Goal: Task Accomplishment & Management: Manage account settings

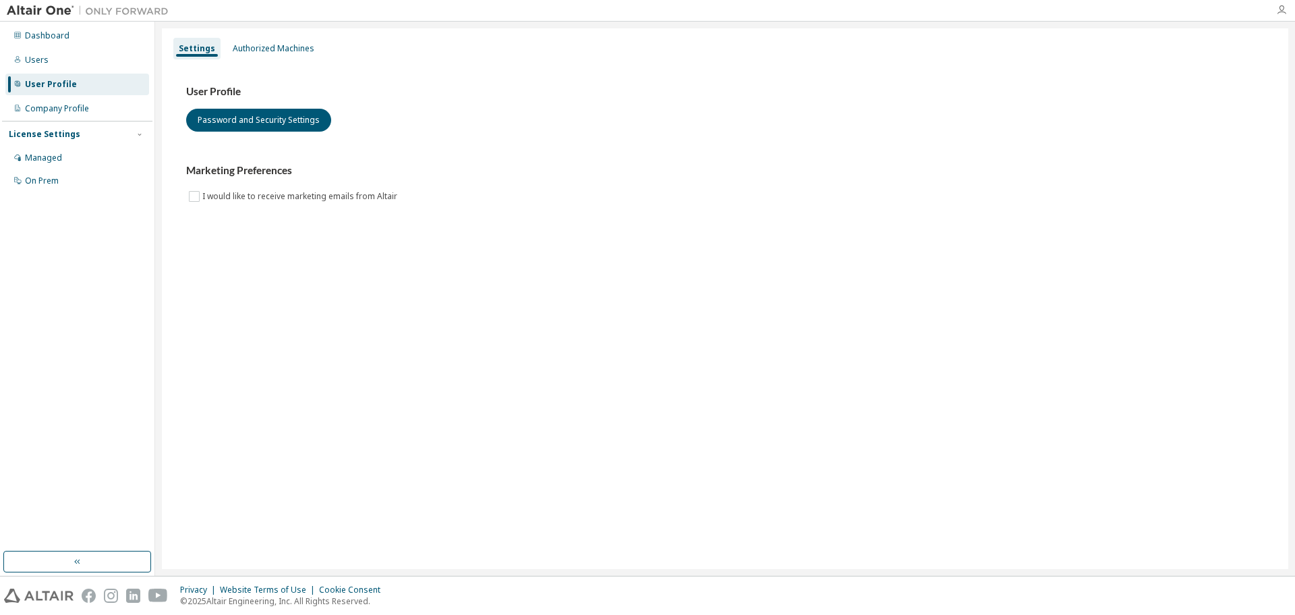
click at [1280, 11] on icon "button" at bounding box center [1281, 10] width 11 height 11
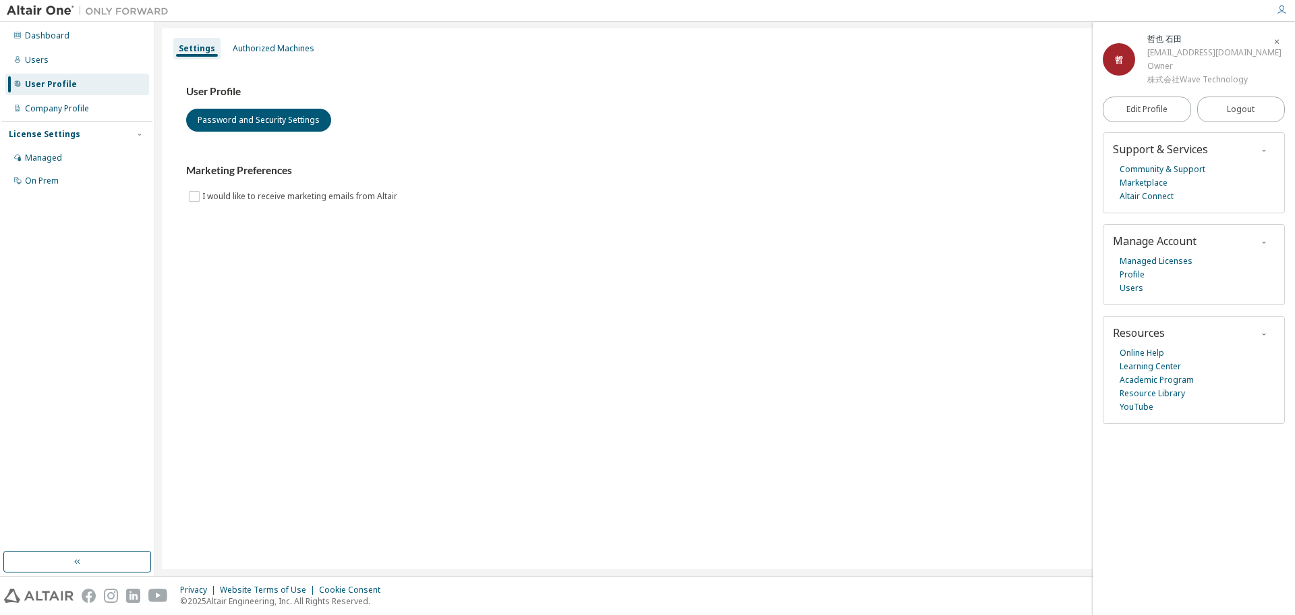
click at [1261, 242] on icon "button" at bounding box center [1264, 242] width 8 height 8
click at [1182, 242] on span "Manage Account" at bounding box center [1155, 240] width 84 height 15
click at [1156, 261] on link "Managed Licenses" at bounding box center [1156, 260] width 73 height 13
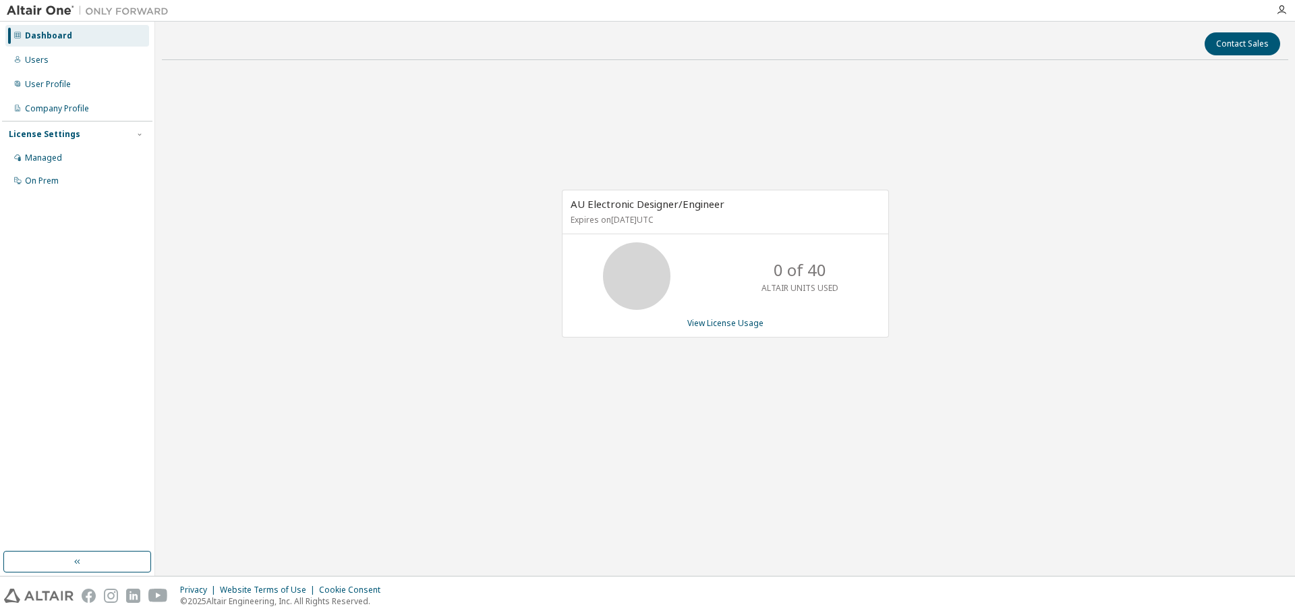
click at [47, 136] on div "License Settings" at bounding box center [45, 134] width 72 height 11
click at [37, 151] on div "Managed" at bounding box center [77, 158] width 144 height 22
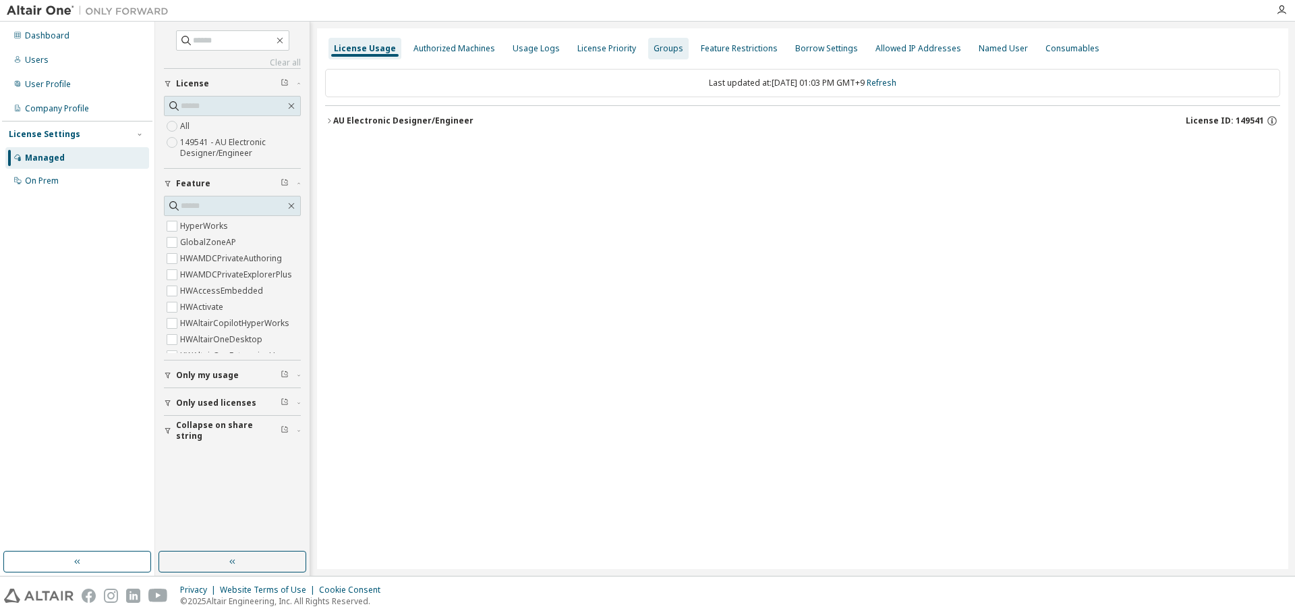
click at [674, 51] on div "Groups" at bounding box center [668, 49] width 40 height 22
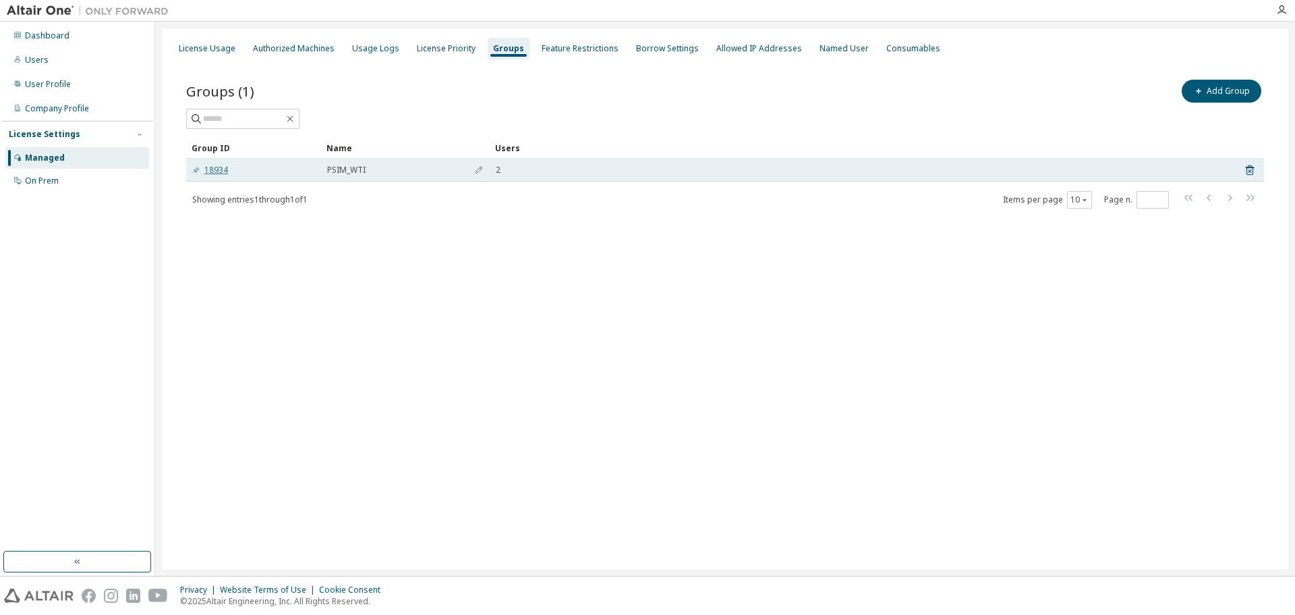
click at [227, 174] on link "18934" at bounding box center [210, 170] width 36 height 11
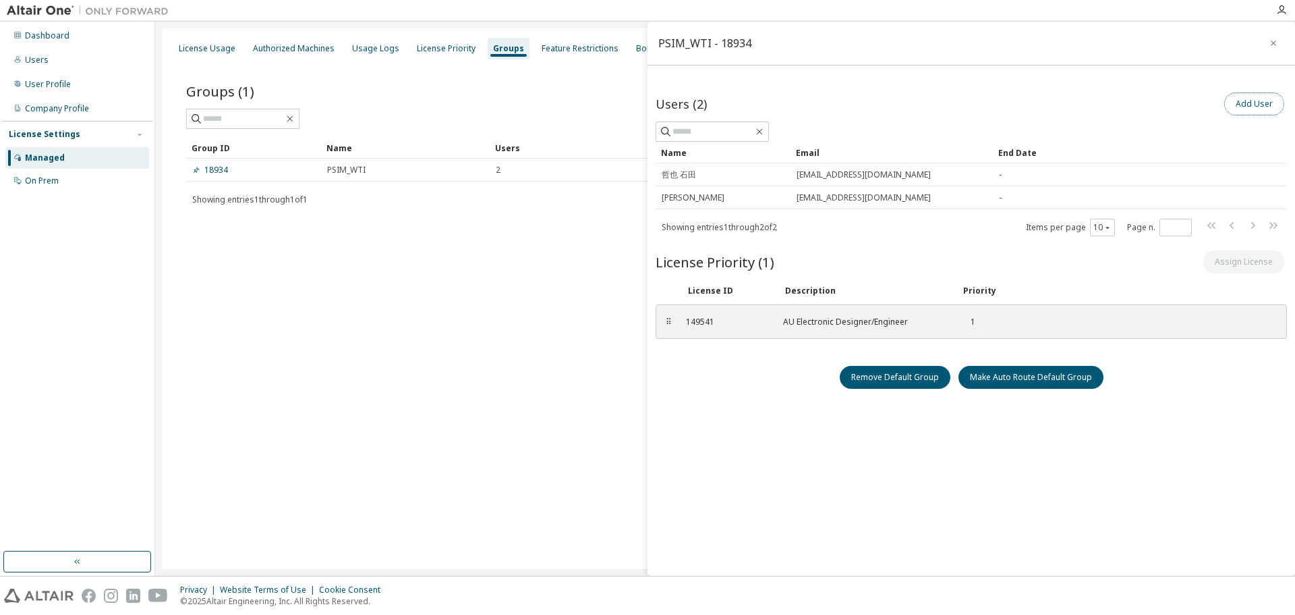
click at [1249, 108] on button "Add User" at bounding box center [1255, 103] width 60 height 23
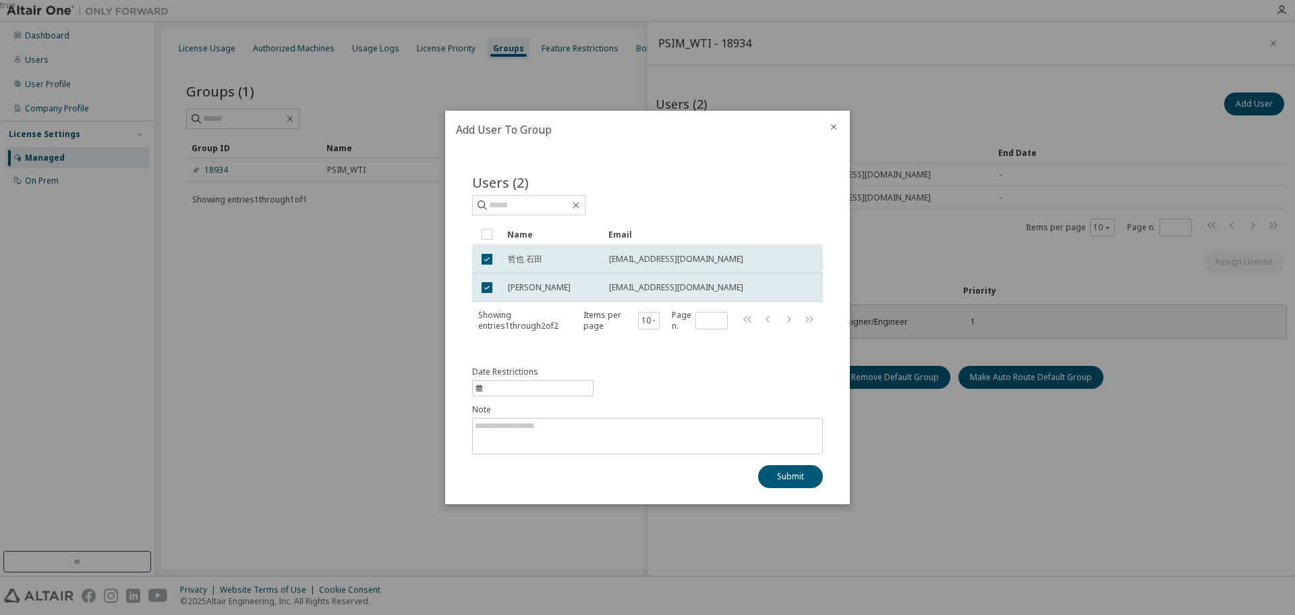
click at [571, 385] on span "information" at bounding box center [532, 388] width 121 height 16
select select "*"
select select "****"
click at [653, 381] on div "Date Restrictions Note Submit" at bounding box center [647, 426] width 351 height 121
click at [535, 204] on input "text" at bounding box center [529, 204] width 81 height 13
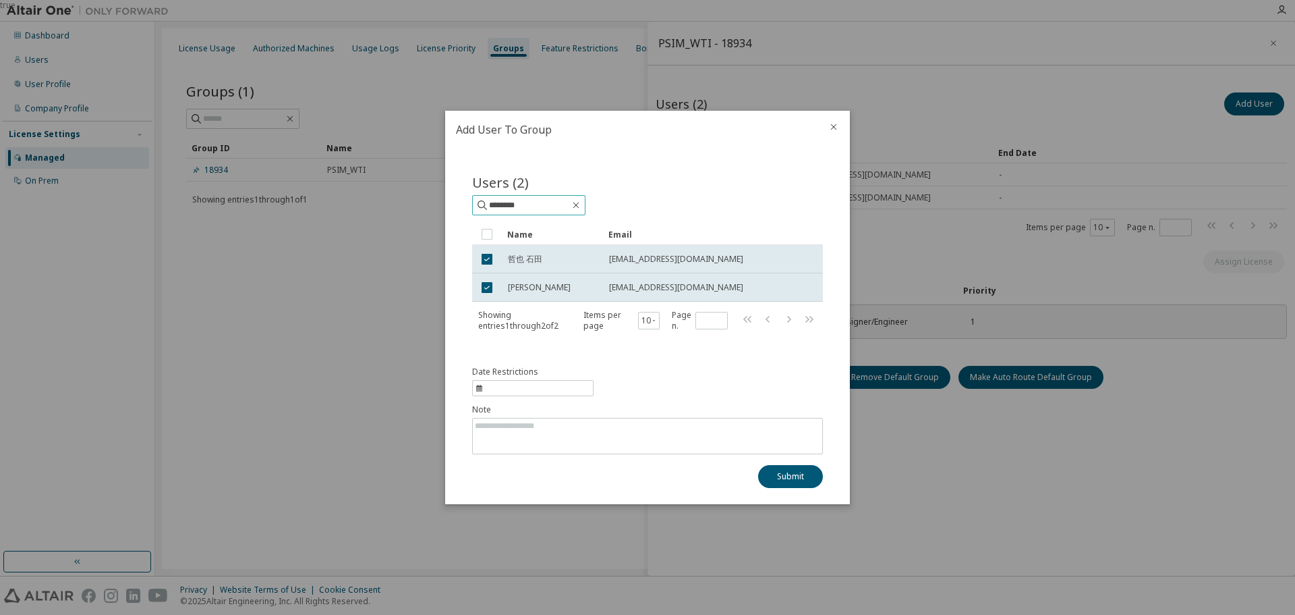
type input "********"
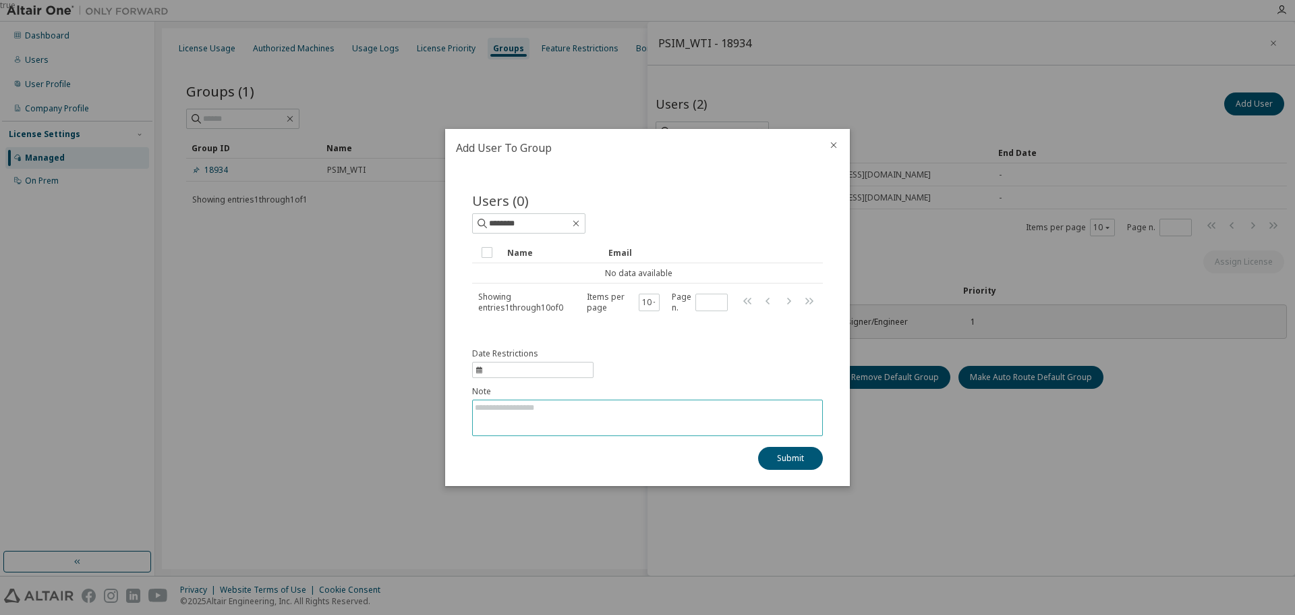
click at [560, 406] on textarea at bounding box center [647, 417] width 349 height 35
click at [582, 225] on icon "button" at bounding box center [576, 223] width 11 height 11
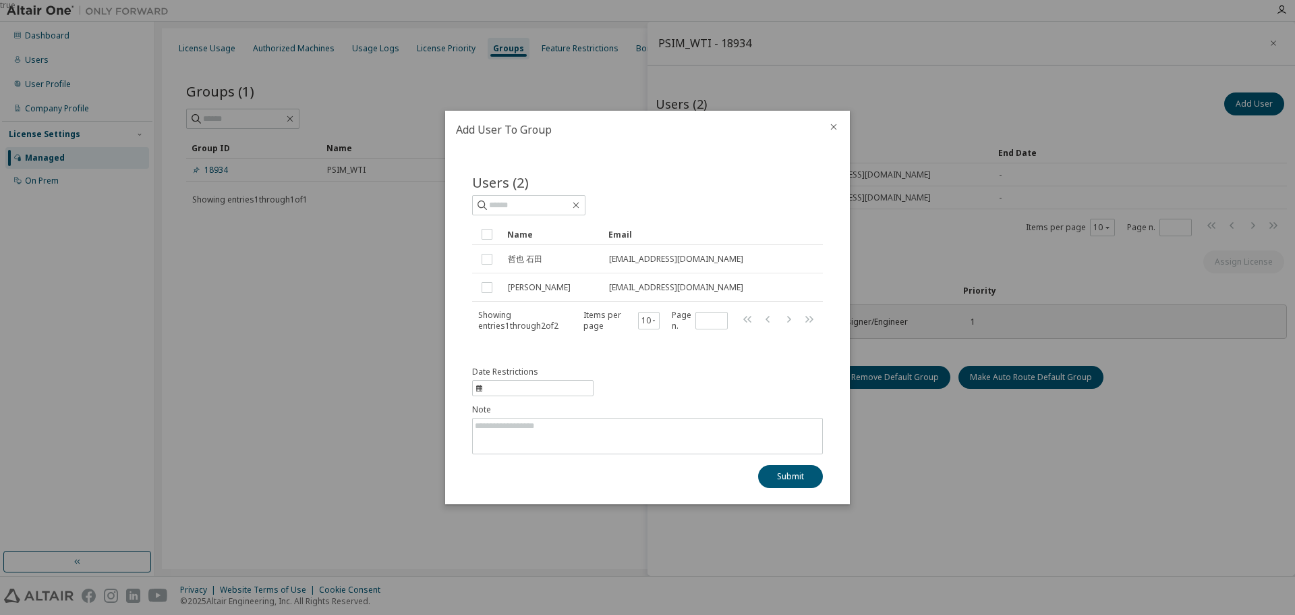
click at [833, 120] on div at bounding box center [834, 128] width 32 height 35
click at [835, 126] on icon "close" at bounding box center [834, 126] width 11 height 11
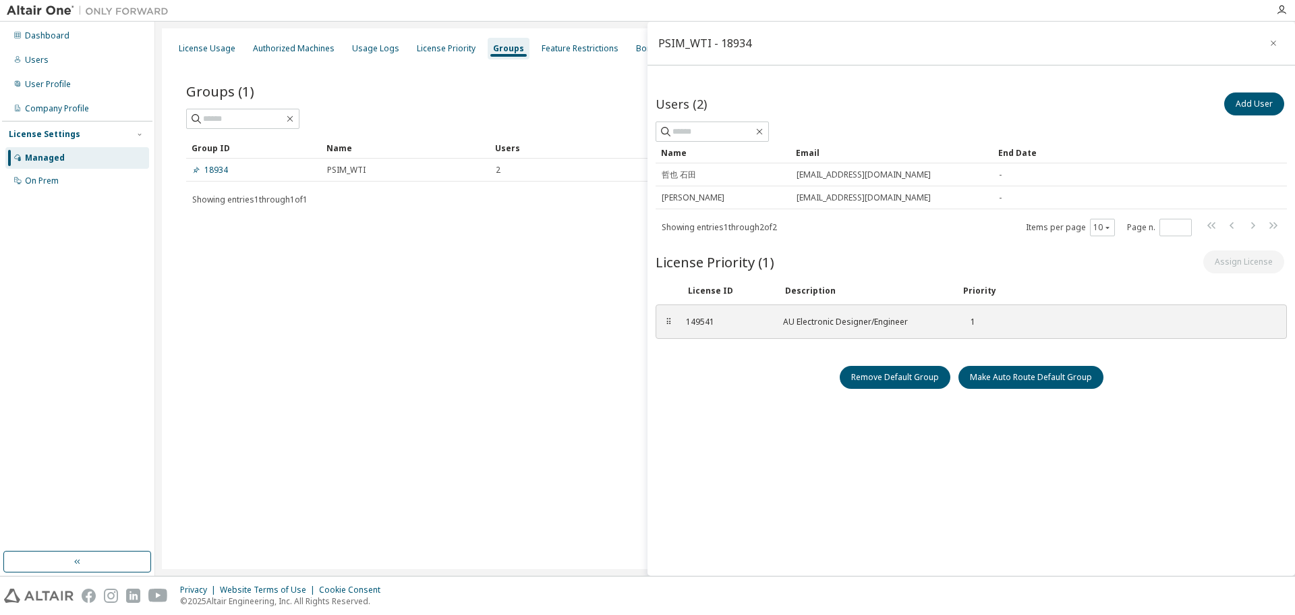
click at [781, 495] on div "Users (2) Add User Clear Load Save Save As Field Operator Value Select filter S…" at bounding box center [971, 336] width 631 height 492
click at [1235, 104] on button "Add User" at bounding box center [1255, 103] width 60 height 23
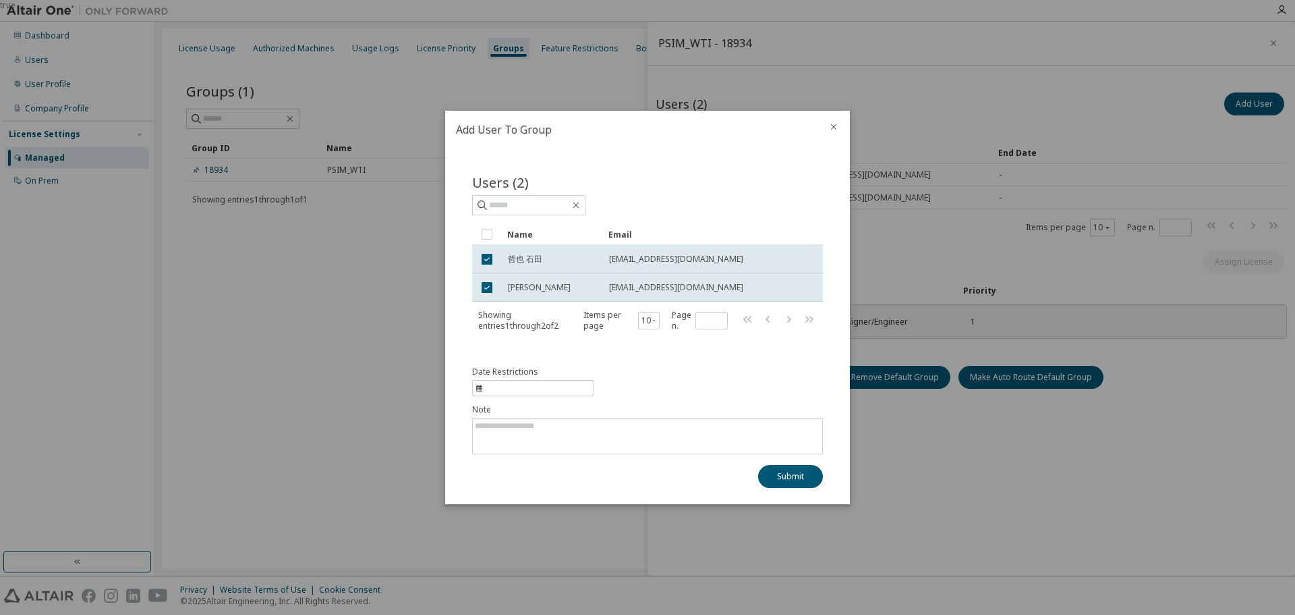
click at [169, 242] on div "true" at bounding box center [647, 307] width 1295 height 615
click at [836, 130] on icon "close" at bounding box center [834, 126] width 11 height 11
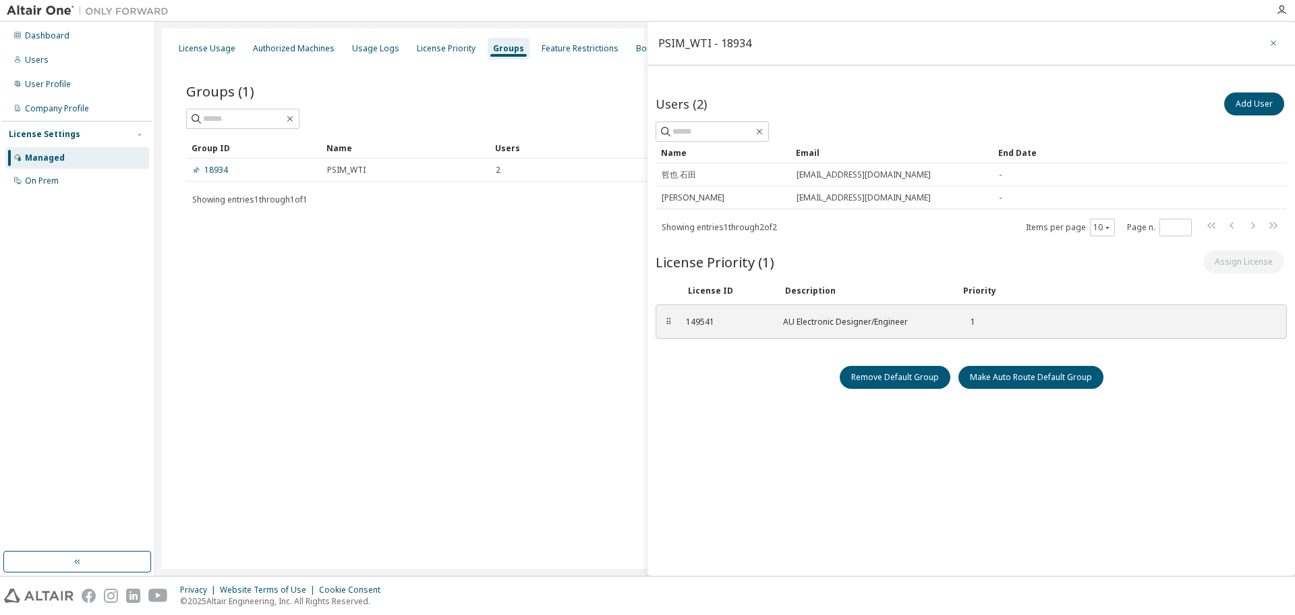
click at [1269, 44] on icon "button" at bounding box center [1273, 43] width 9 height 11
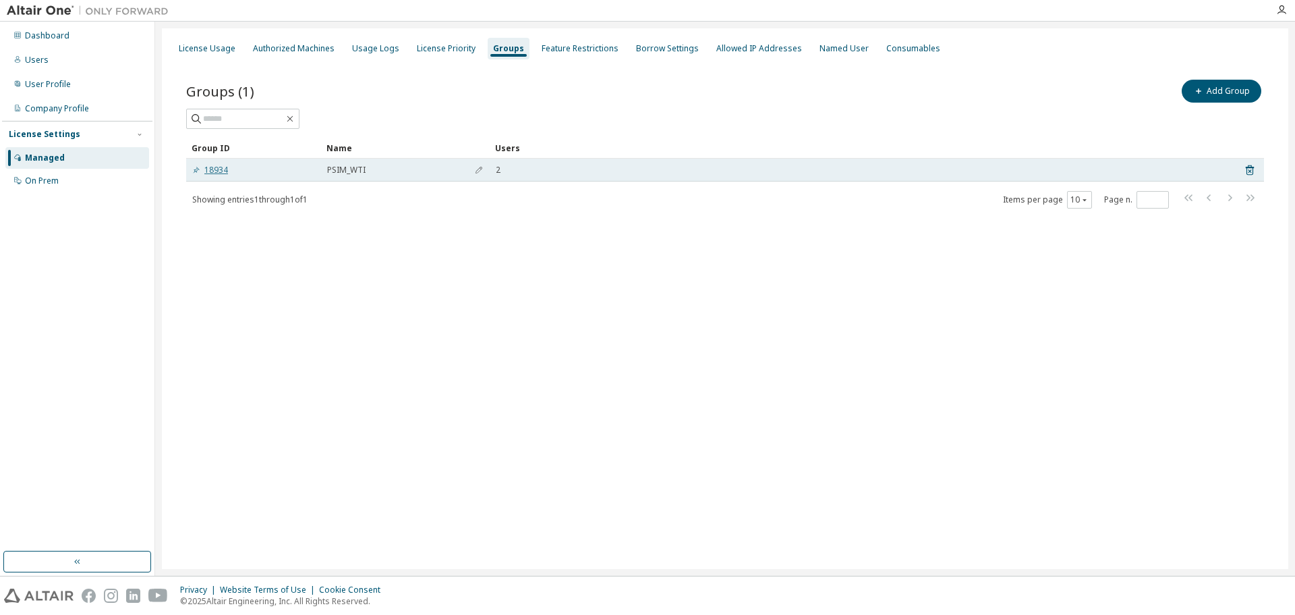
click at [210, 169] on link "18934" at bounding box center [210, 170] width 36 height 11
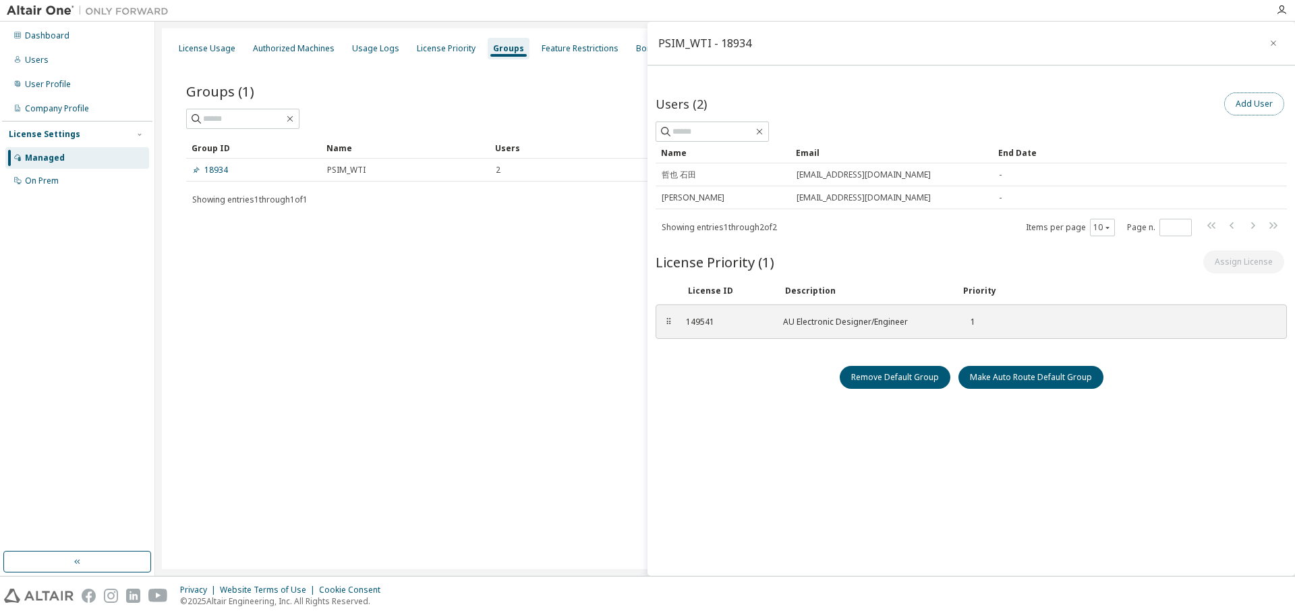
click at [1228, 98] on button "Add User" at bounding box center [1255, 103] width 60 height 23
click at [734, 136] on input "text" at bounding box center [713, 131] width 81 height 13
type input "*"
type input "****"
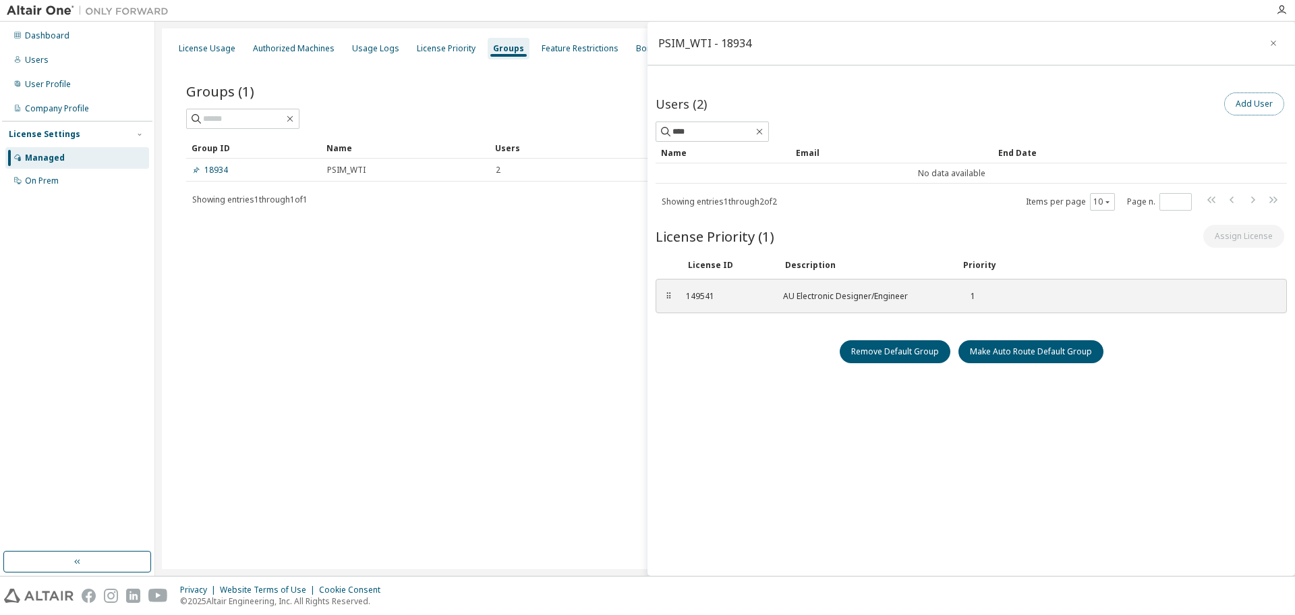
click at [1247, 100] on button "Add User" at bounding box center [1255, 103] width 60 height 23
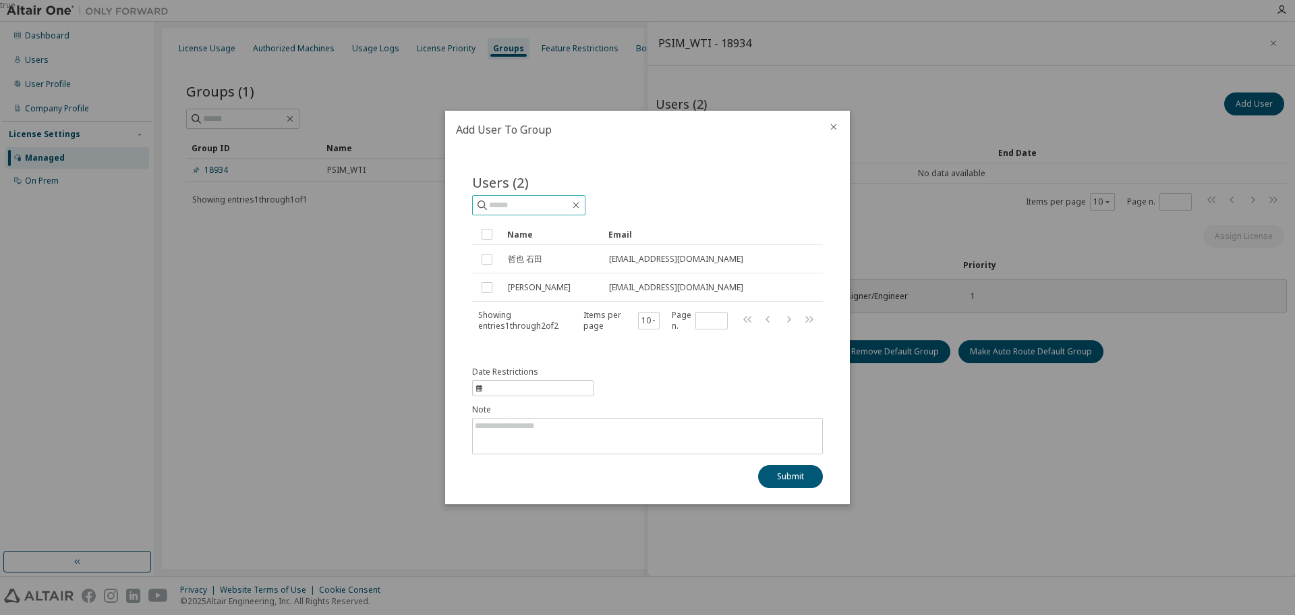
click at [554, 198] on input "text" at bounding box center [529, 204] width 81 height 13
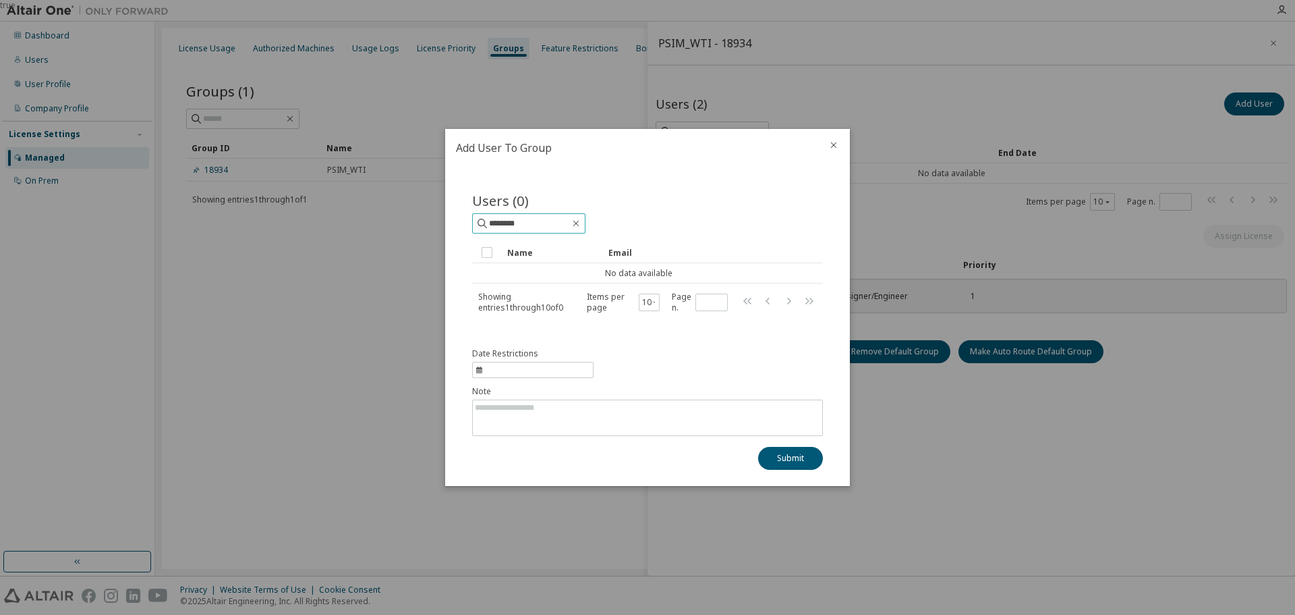
click at [536, 218] on input "********" at bounding box center [529, 223] width 81 height 13
type input "*"
type input "******"
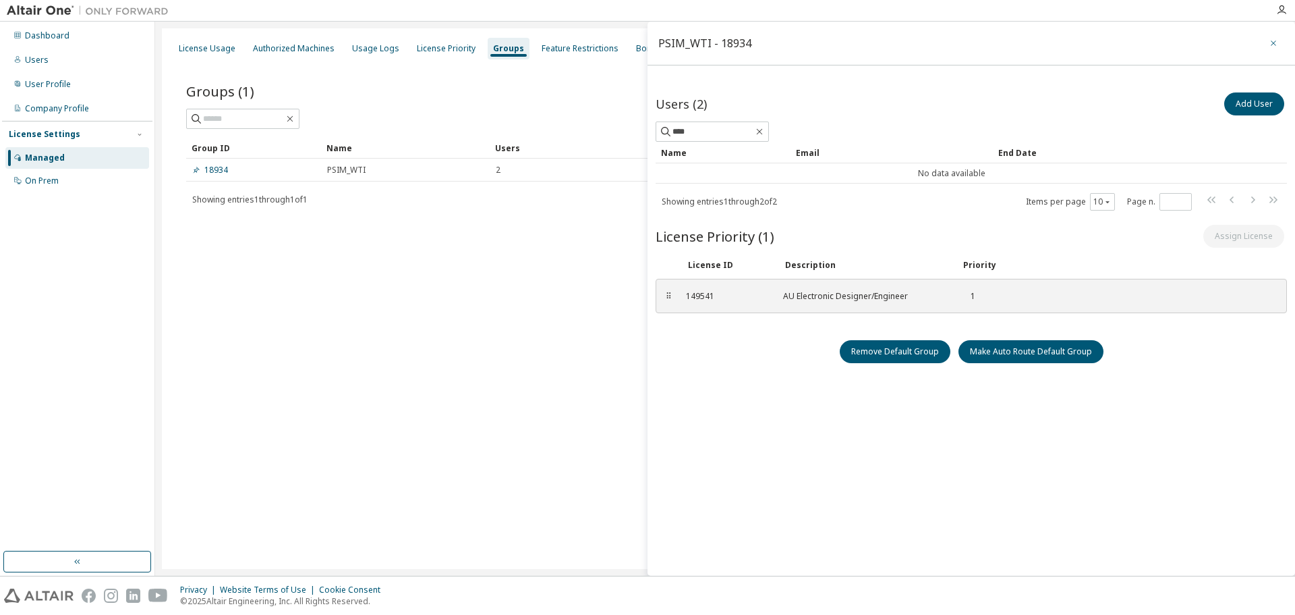
click at [1271, 41] on icon "button" at bounding box center [1273, 43] width 9 height 11
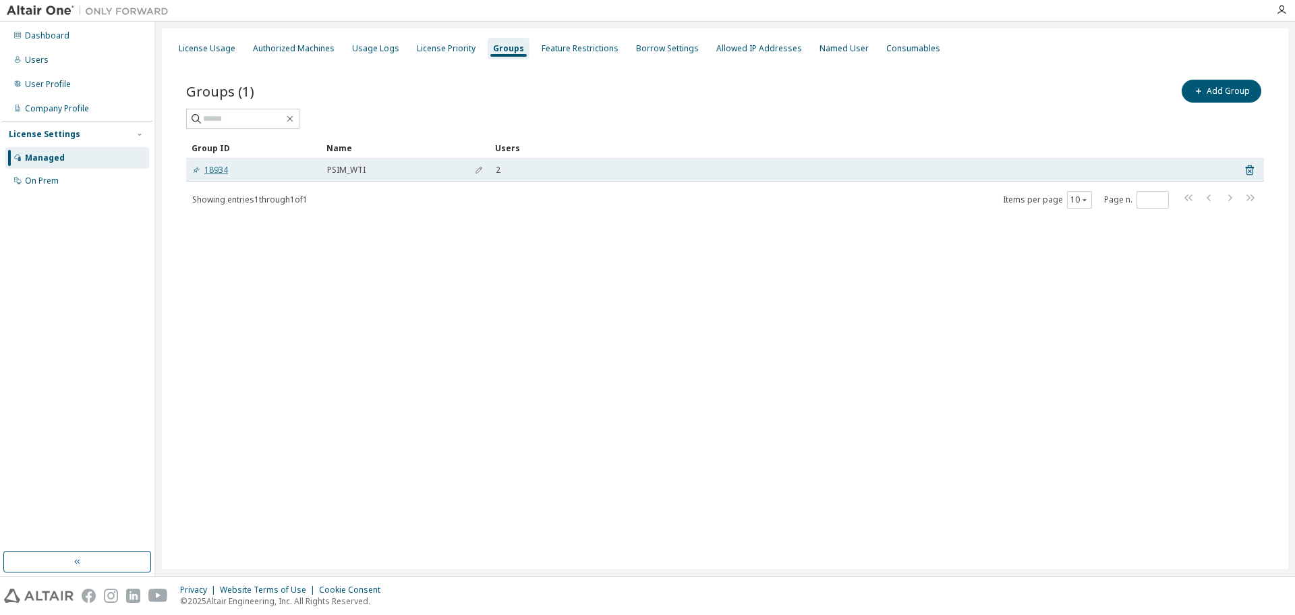
click at [222, 166] on link "18934" at bounding box center [210, 170] width 36 height 11
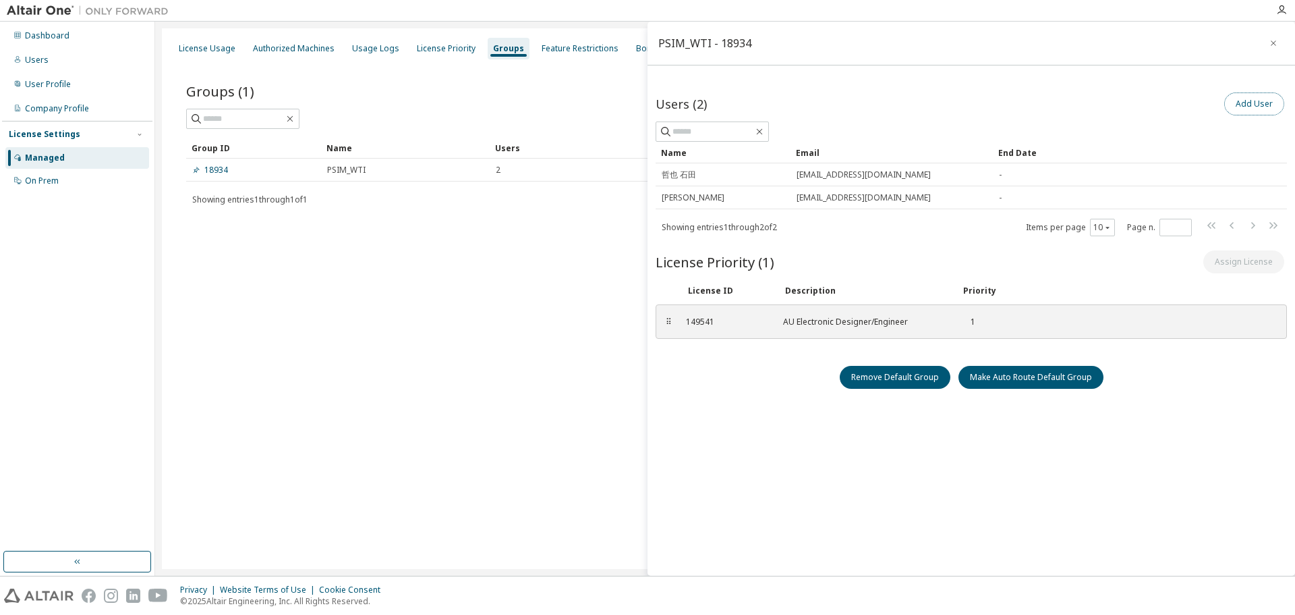
click at [1236, 102] on button "Add User" at bounding box center [1255, 103] width 60 height 23
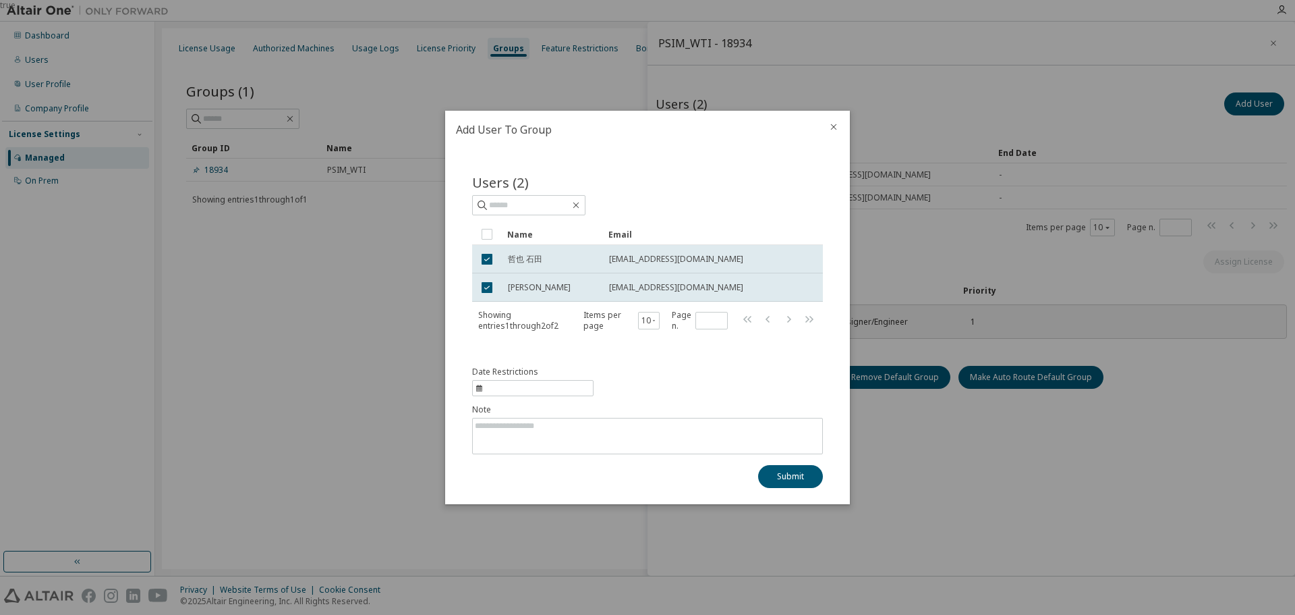
click at [717, 389] on div "Date Restrictions Note Submit" at bounding box center [647, 426] width 351 height 121
click at [532, 235] on div "Name" at bounding box center [552, 234] width 90 height 22
click at [538, 237] on icon at bounding box center [539, 234] width 3 height 7
click at [618, 437] on textarea at bounding box center [647, 435] width 349 height 35
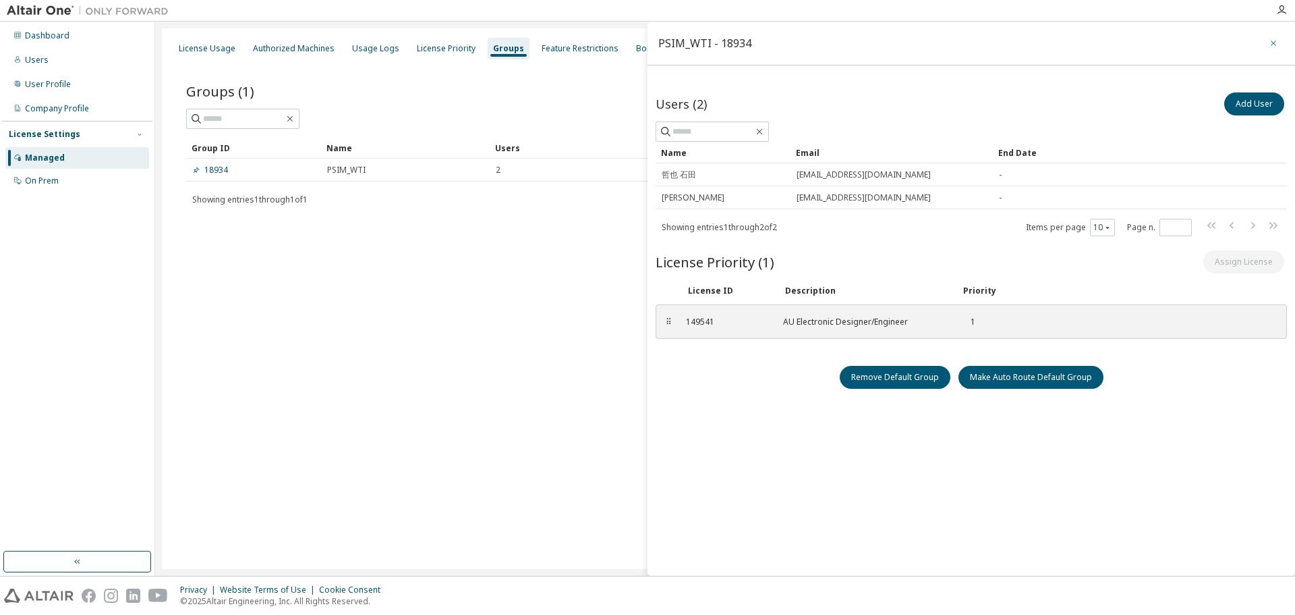
click at [1269, 48] on icon "button" at bounding box center [1273, 43] width 9 height 11
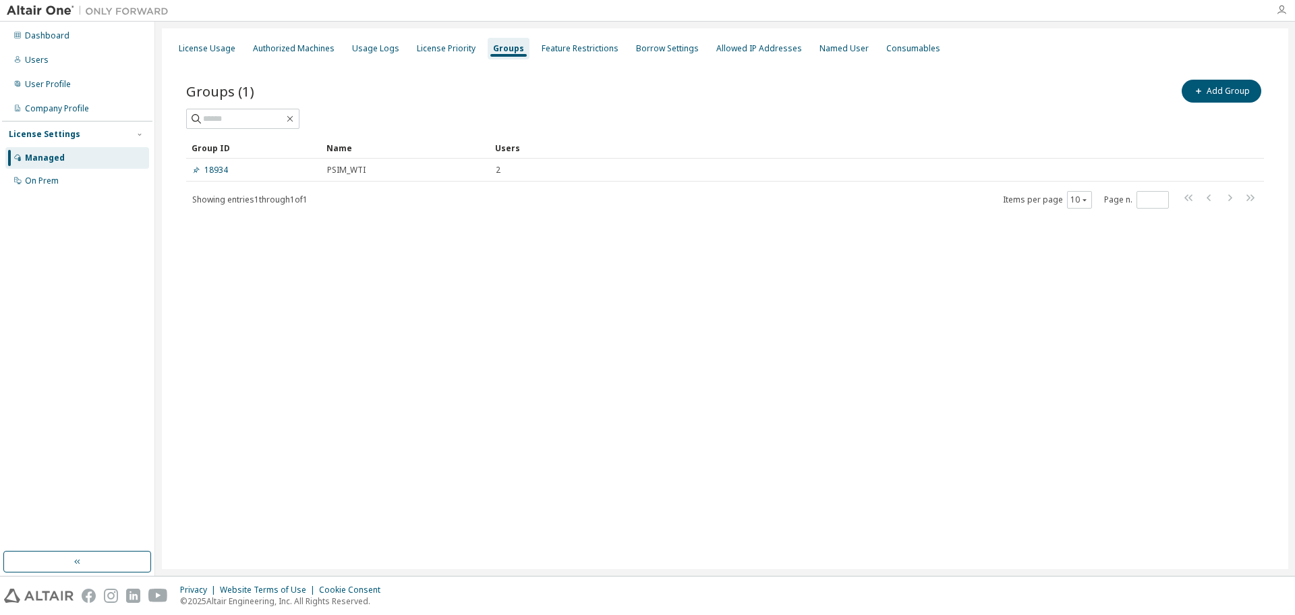
click at [1285, 13] on icon "button" at bounding box center [1281, 10] width 11 height 11
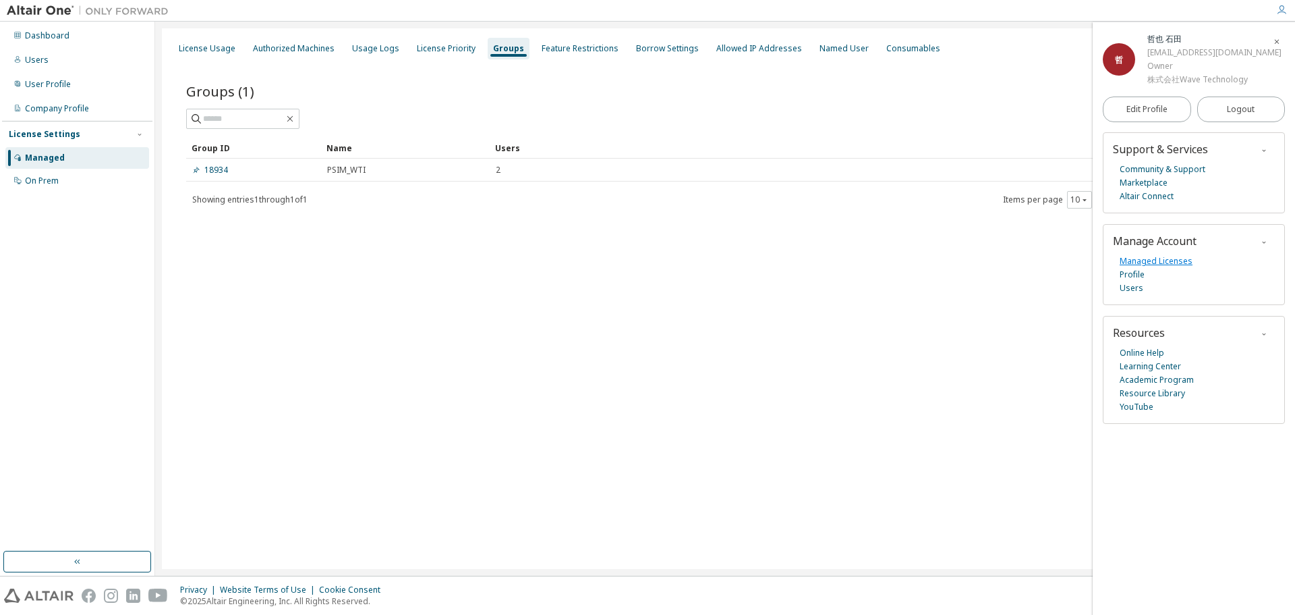
click at [1157, 261] on link "Managed Licenses" at bounding box center [1156, 260] width 73 height 13
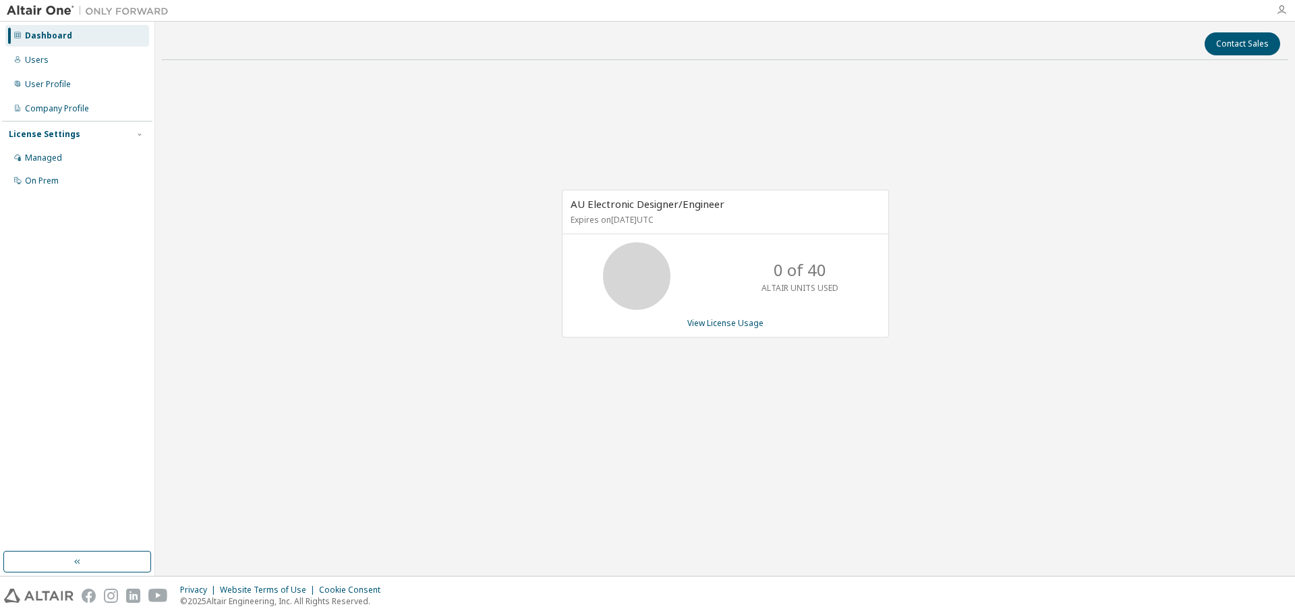
click at [1283, 9] on icon "button" at bounding box center [1281, 10] width 11 height 11
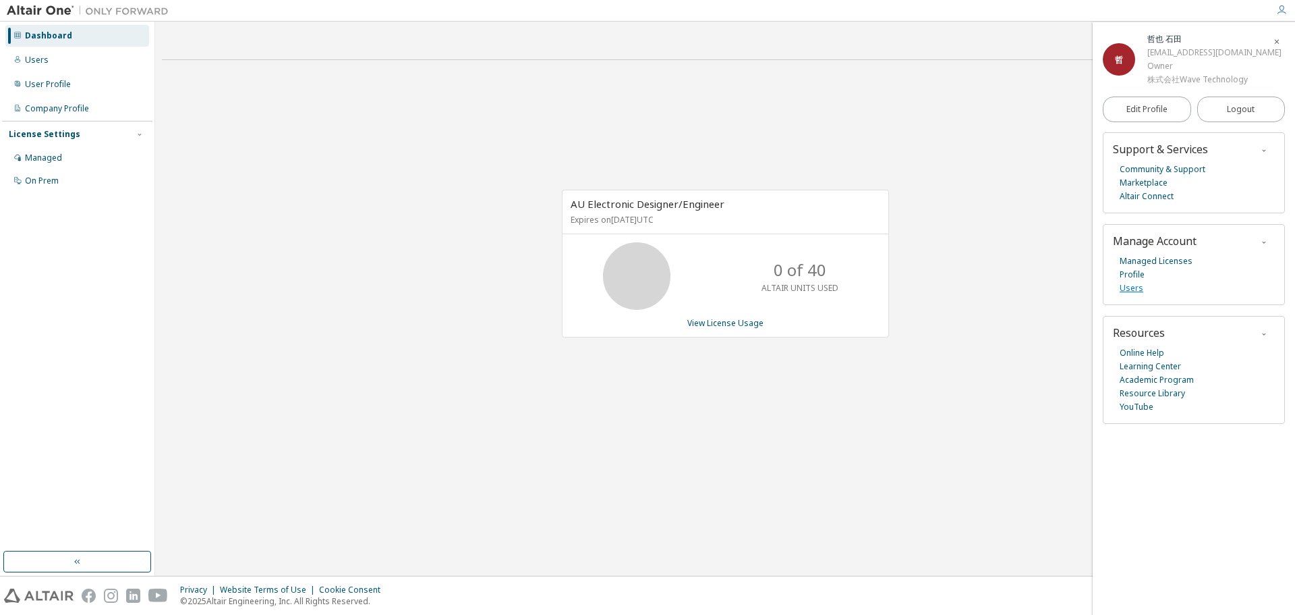
click at [1137, 291] on link "Users" at bounding box center [1132, 287] width 24 height 13
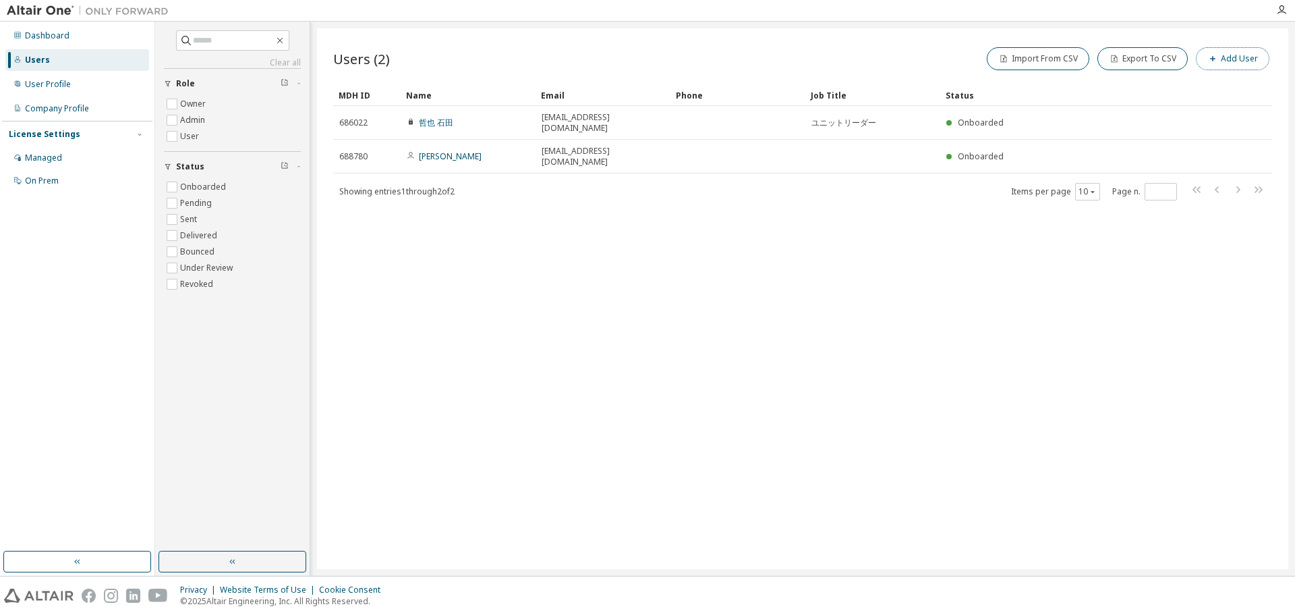
click at [1220, 53] on button "Add User" at bounding box center [1233, 58] width 74 height 23
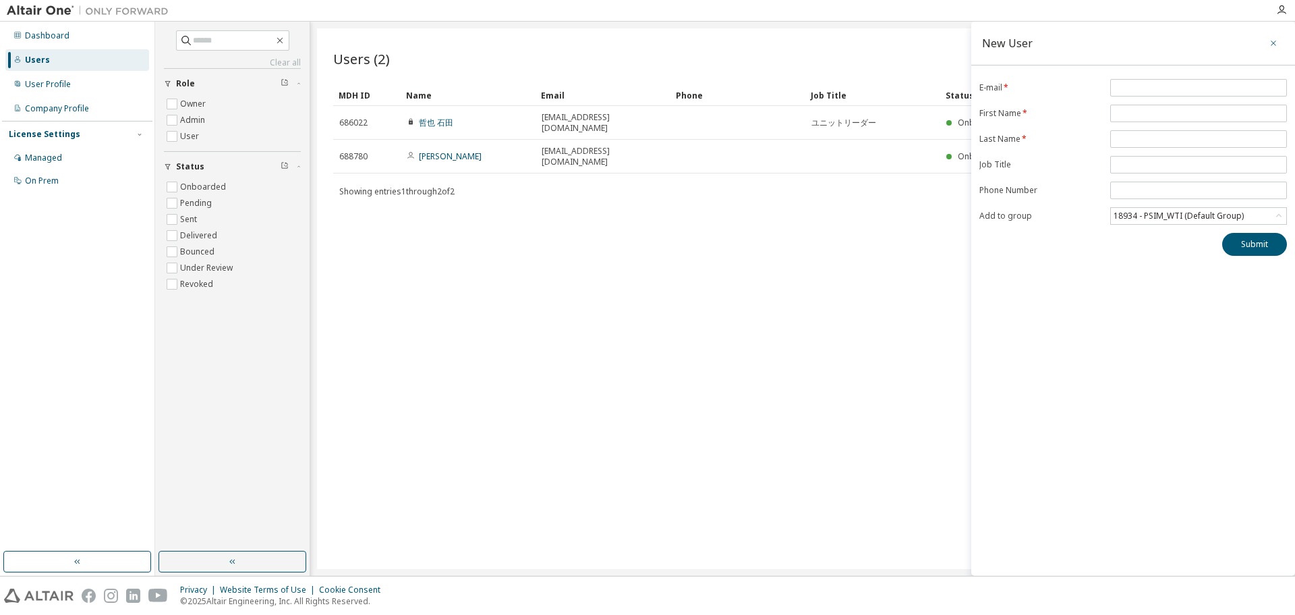
click at [1270, 42] on icon "button" at bounding box center [1273, 43] width 9 height 11
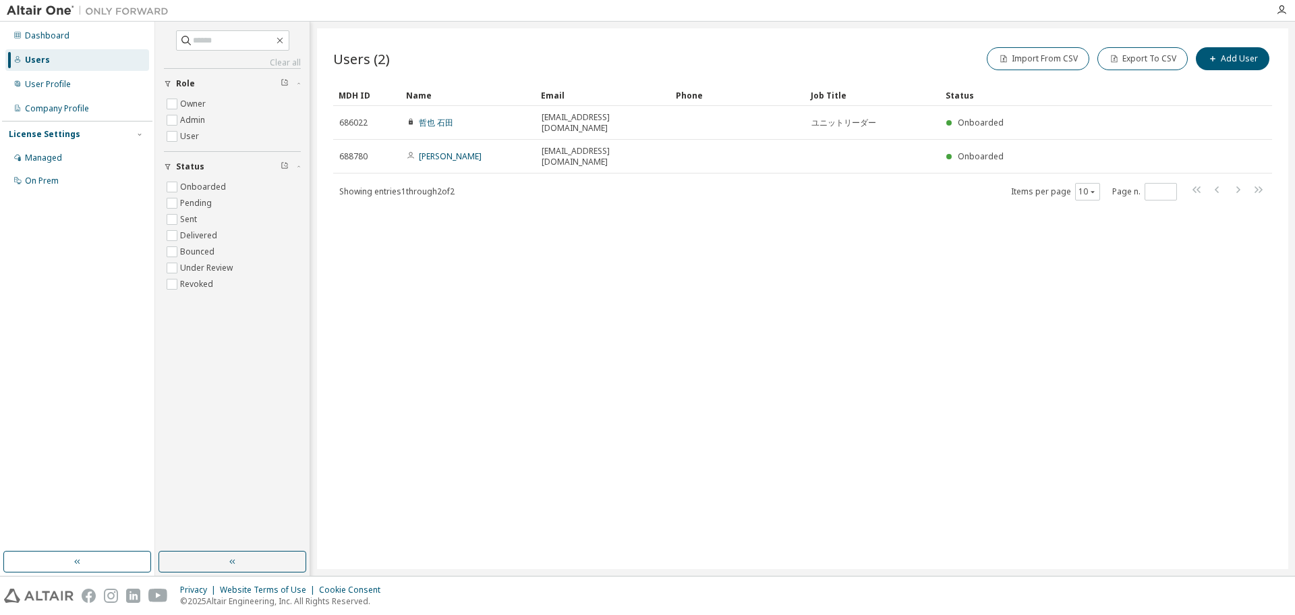
click at [1283, 1] on div at bounding box center [1281, 10] width 27 height 20
click at [1284, 7] on icon "button" at bounding box center [1281, 10] width 11 height 11
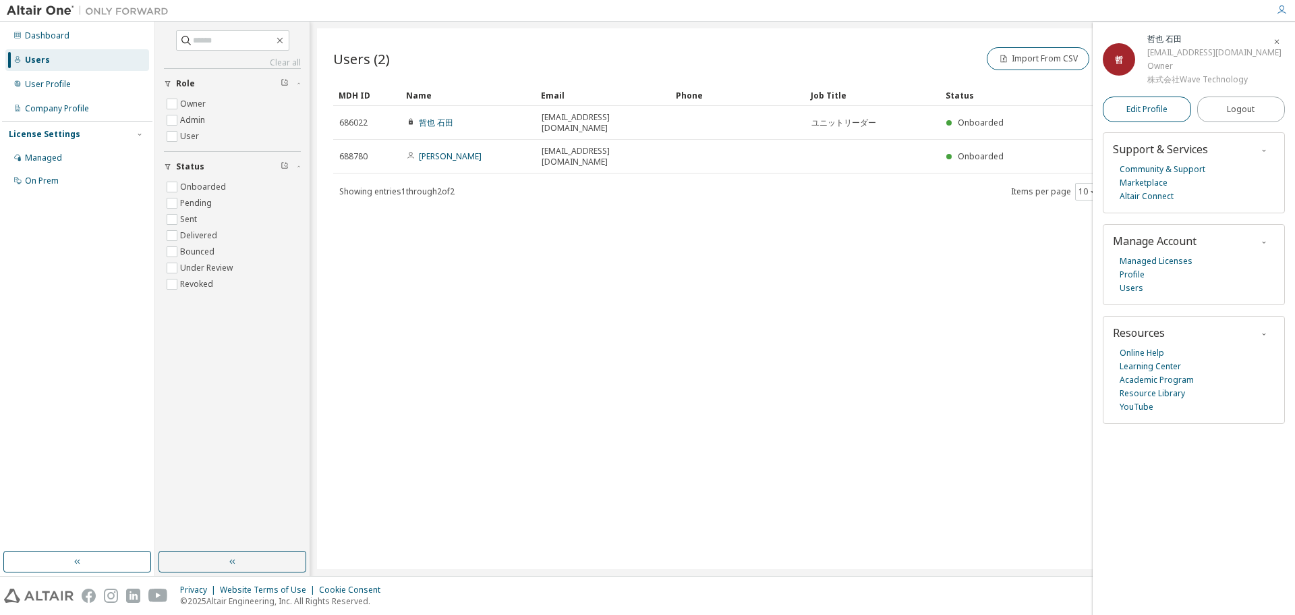
click at [1163, 111] on span "Edit Profile" at bounding box center [1147, 109] width 41 height 11
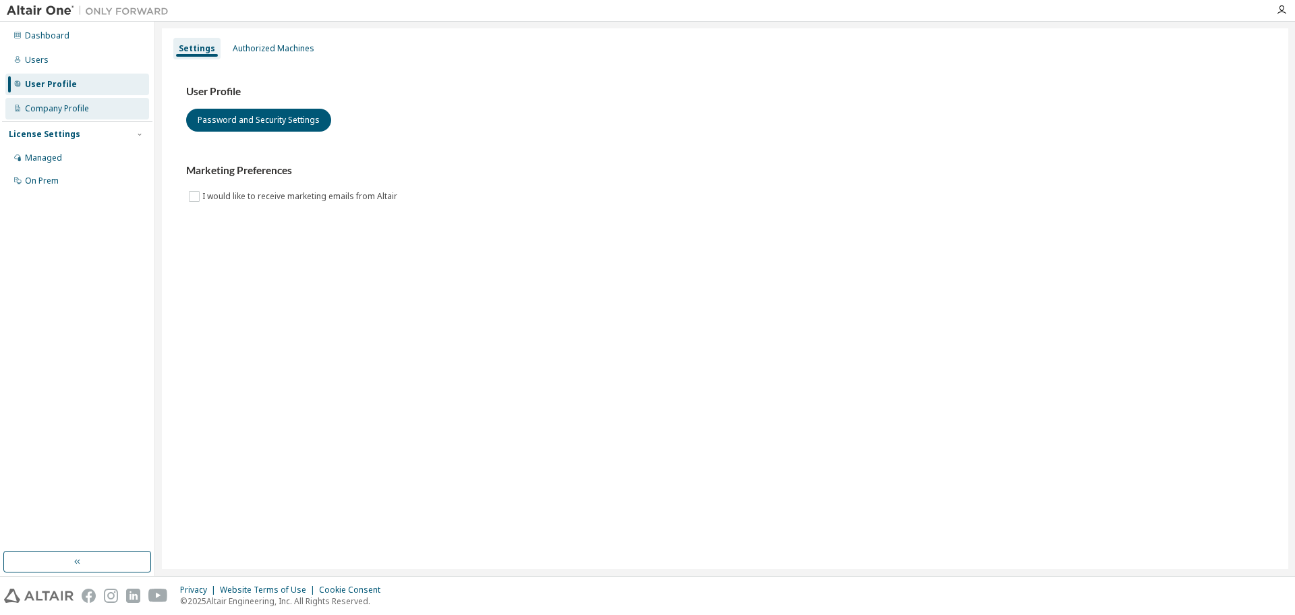
click at [63, 119] on div "Company Profile" at bounding box center [77, 109] width 144 height 22
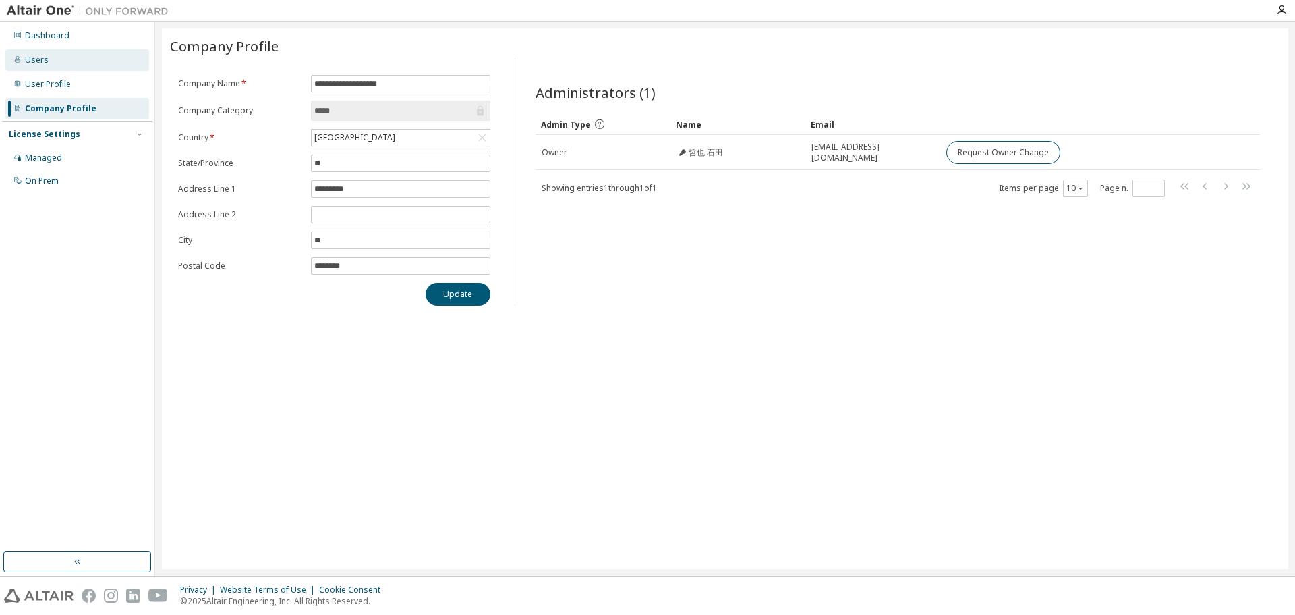
click at [57, 55] on div "Users" at bounding box center [77, 60] width 144 height 22
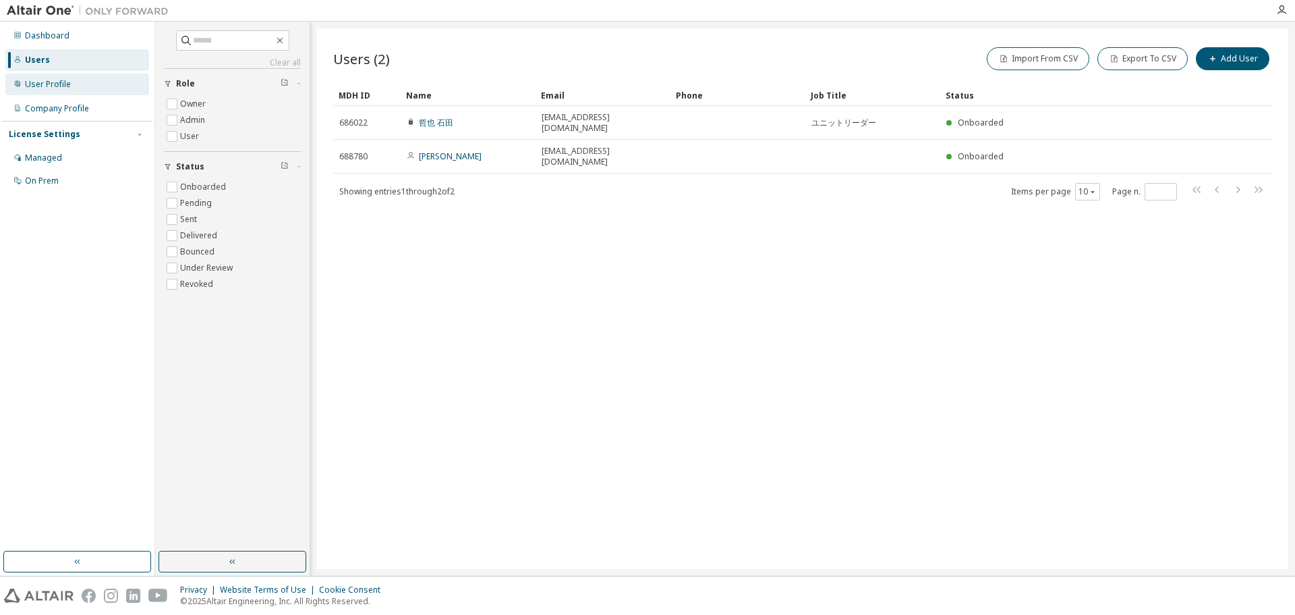
click at [73, 82] on div "User Profile" at bounding box center [77, 85] width 144 height 22
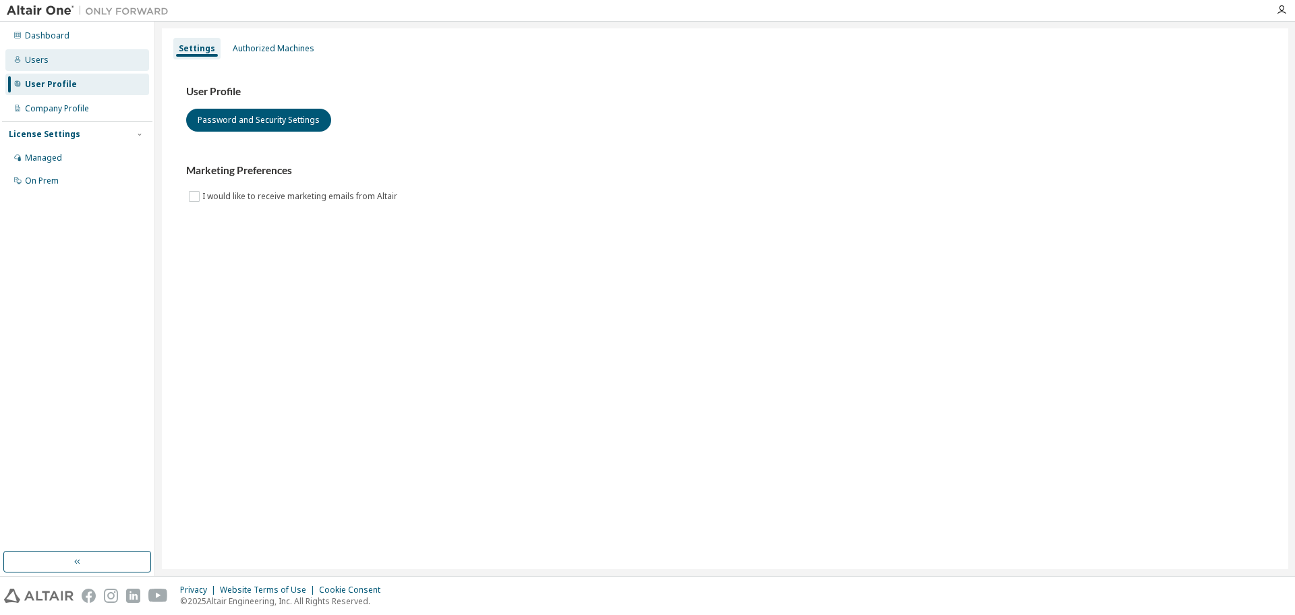
click at [76, 63] on div "Users" at bounding box center [77, 60] width 144 height 22
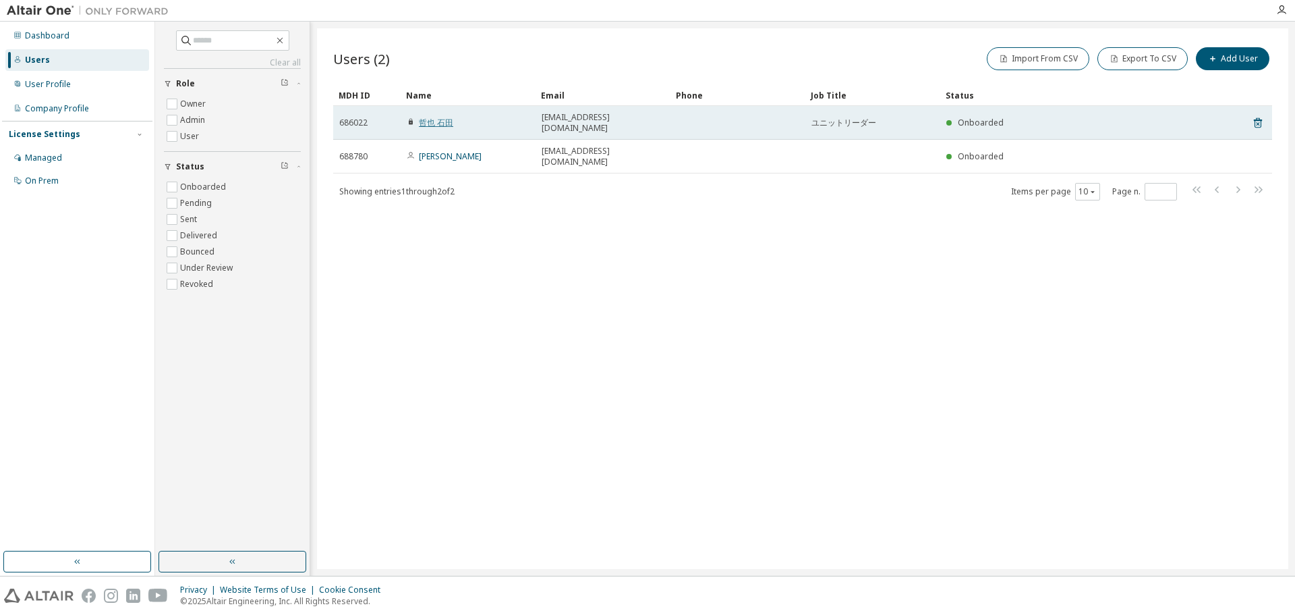
click at [447, 117] on link "哲也 石田" at bounding box center [436, 122] width 34 height 11
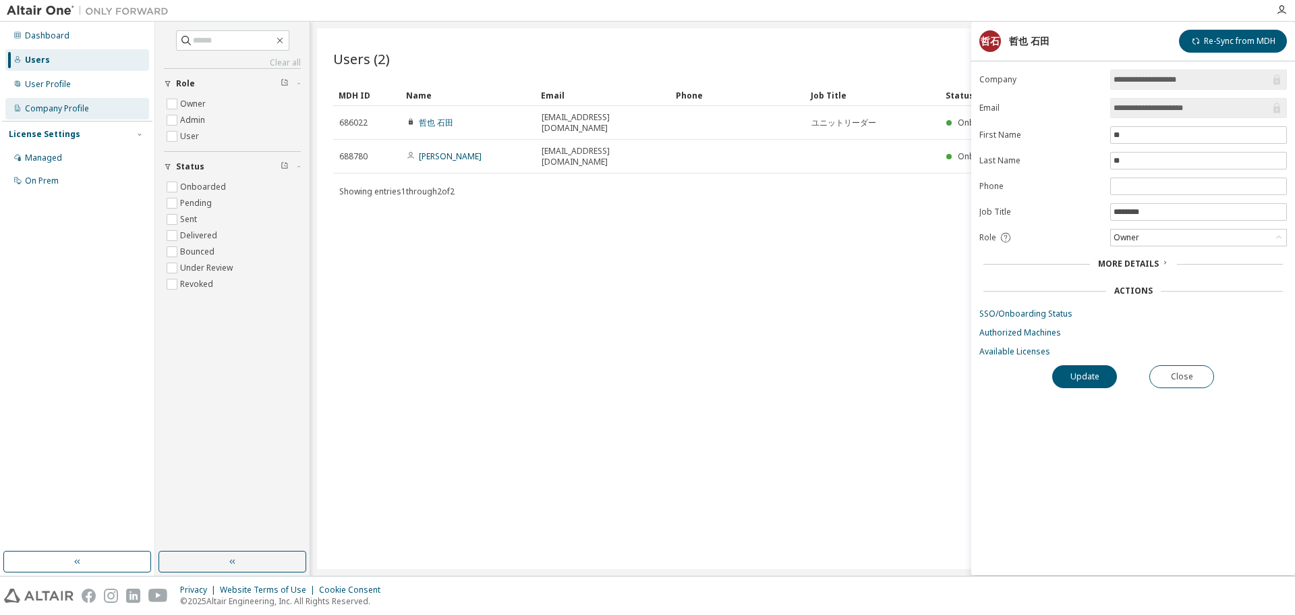
click at [64, 107] on div "Company Profile" at bounding box center [57, 108] width 64 height 11
